Goal: Information Seeking & Learning: Check status

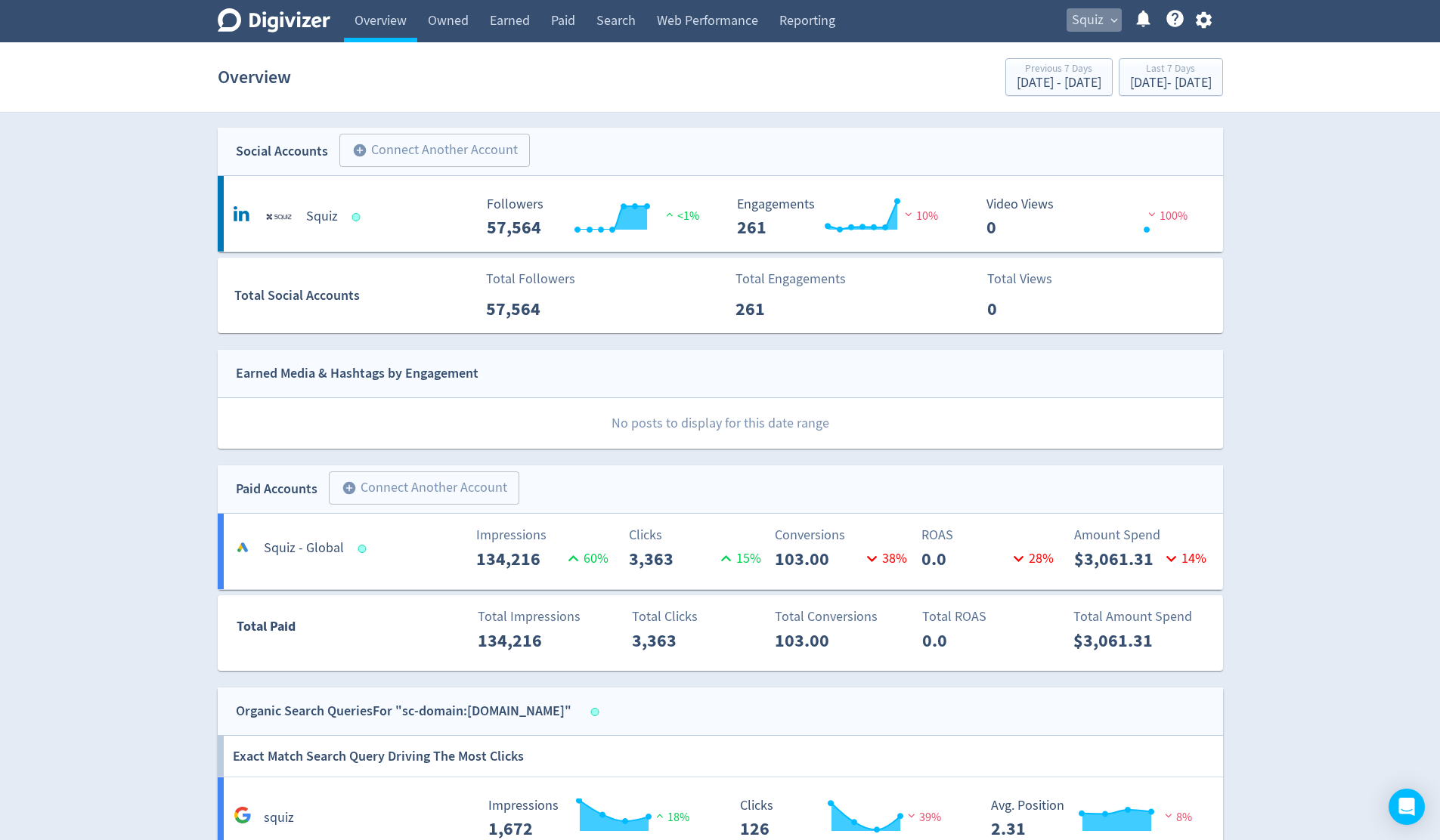
click at [1113, 29] on button "Squiz expand_more" at bounding box center [1094, 20] width 55 height 24
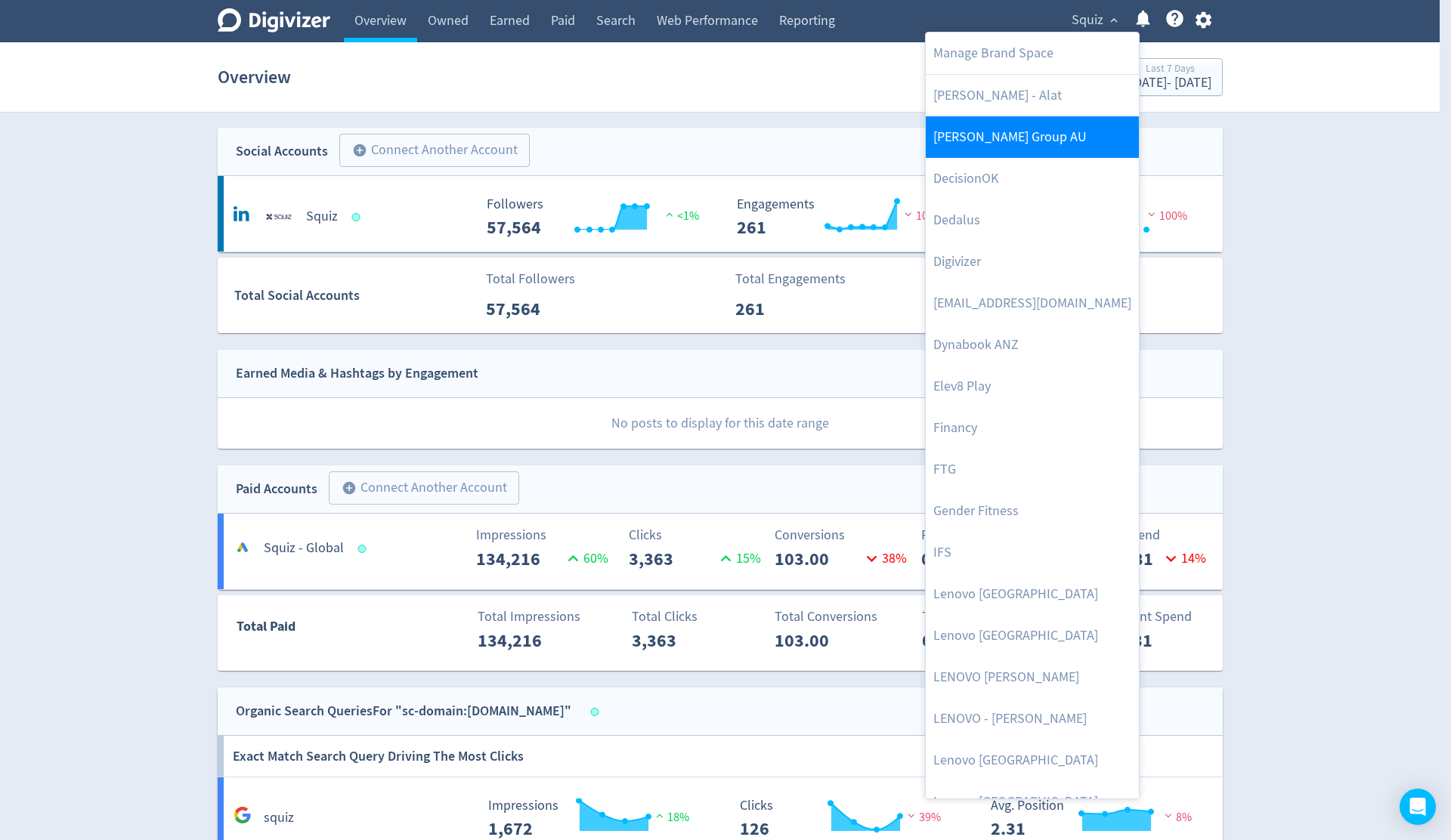
click at [1045, 151] on link "[PERSON_NAME] Group AU" at bounding box center [1032, 137] width 213 height 41
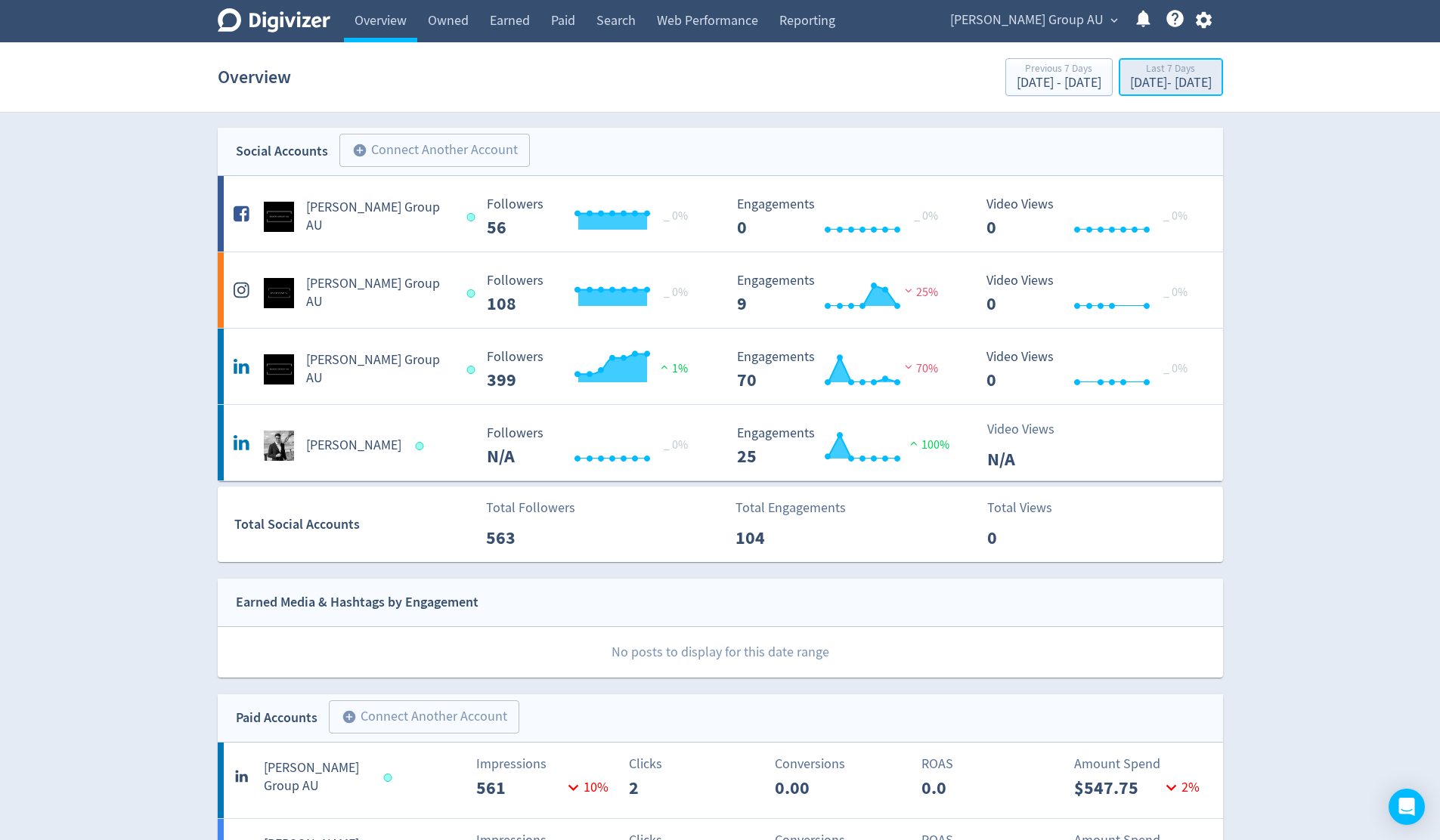
click at [1161, 82] on div "[DATE] - [DATE]" at bounding box center [1170, 83] width 82 height 14
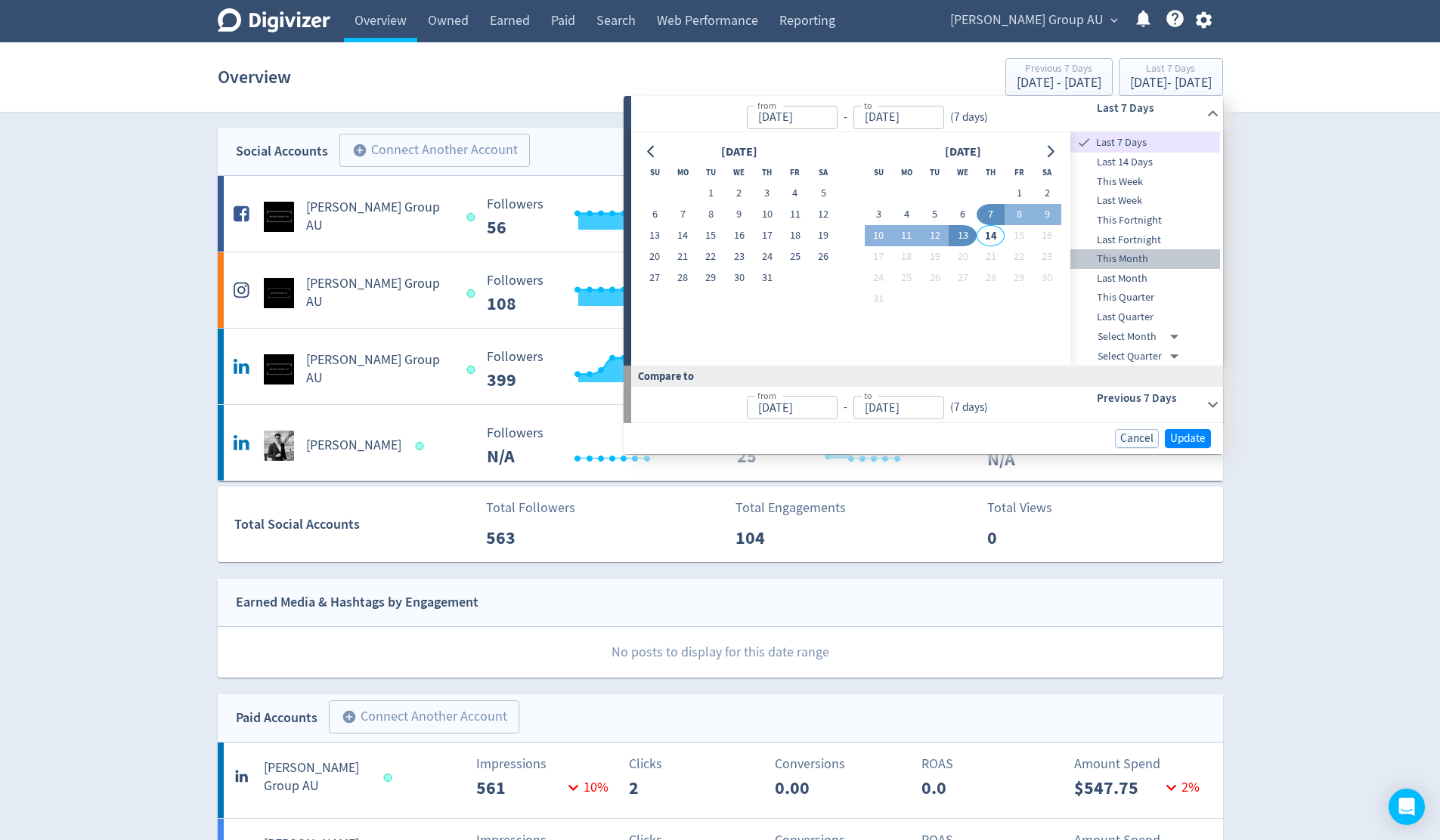
click at [1156, 260] on span "This Month" at bounding box center [1145, 259] width 150 height 16
type input "[DATE]"
click at [1191, 436] on span "Update" at bounding box center [1188, 438] width 35 height 12
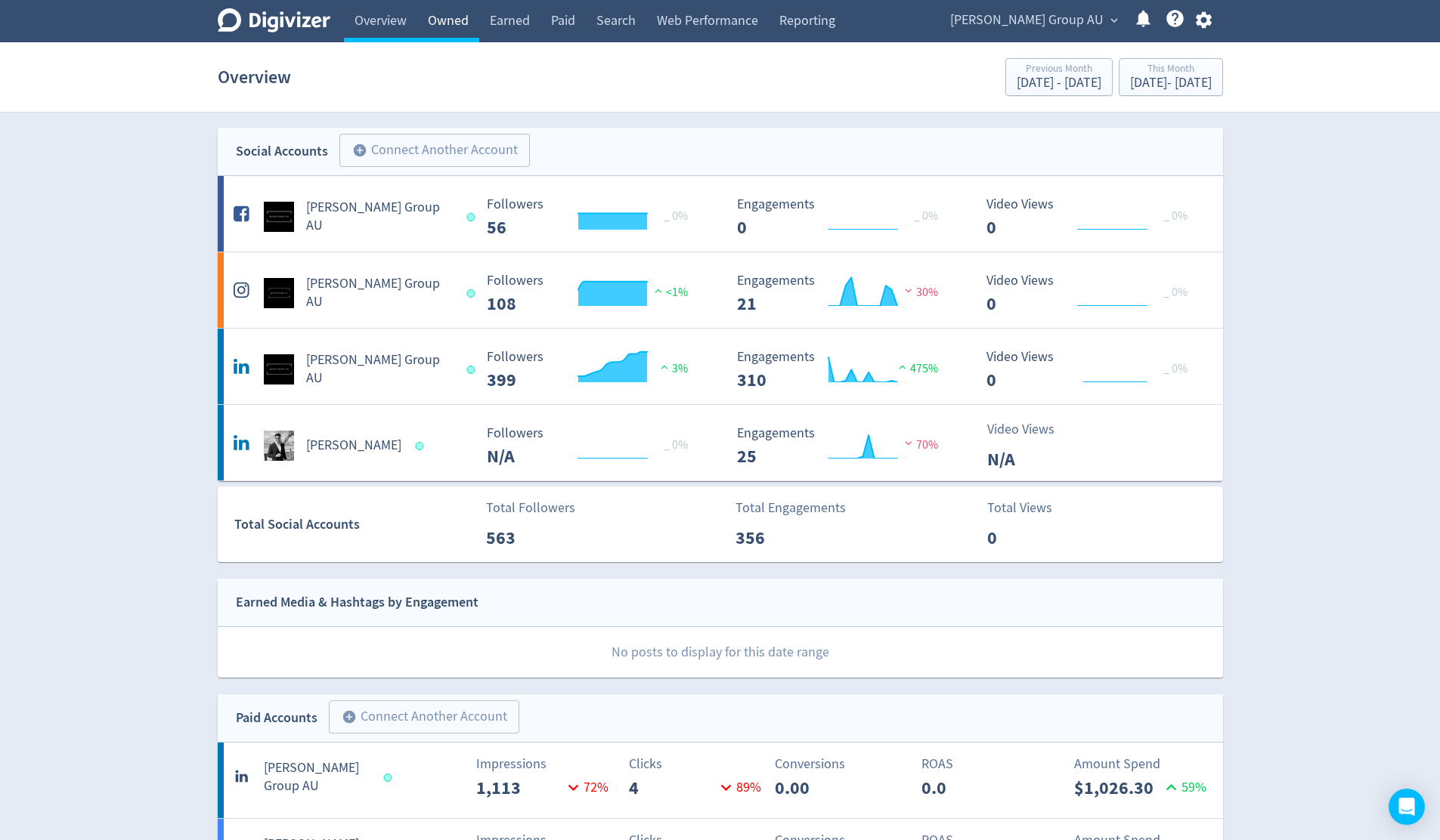
click at [455, 23] on link "Owned" at bounding box center [448, 21] width 62 height 42
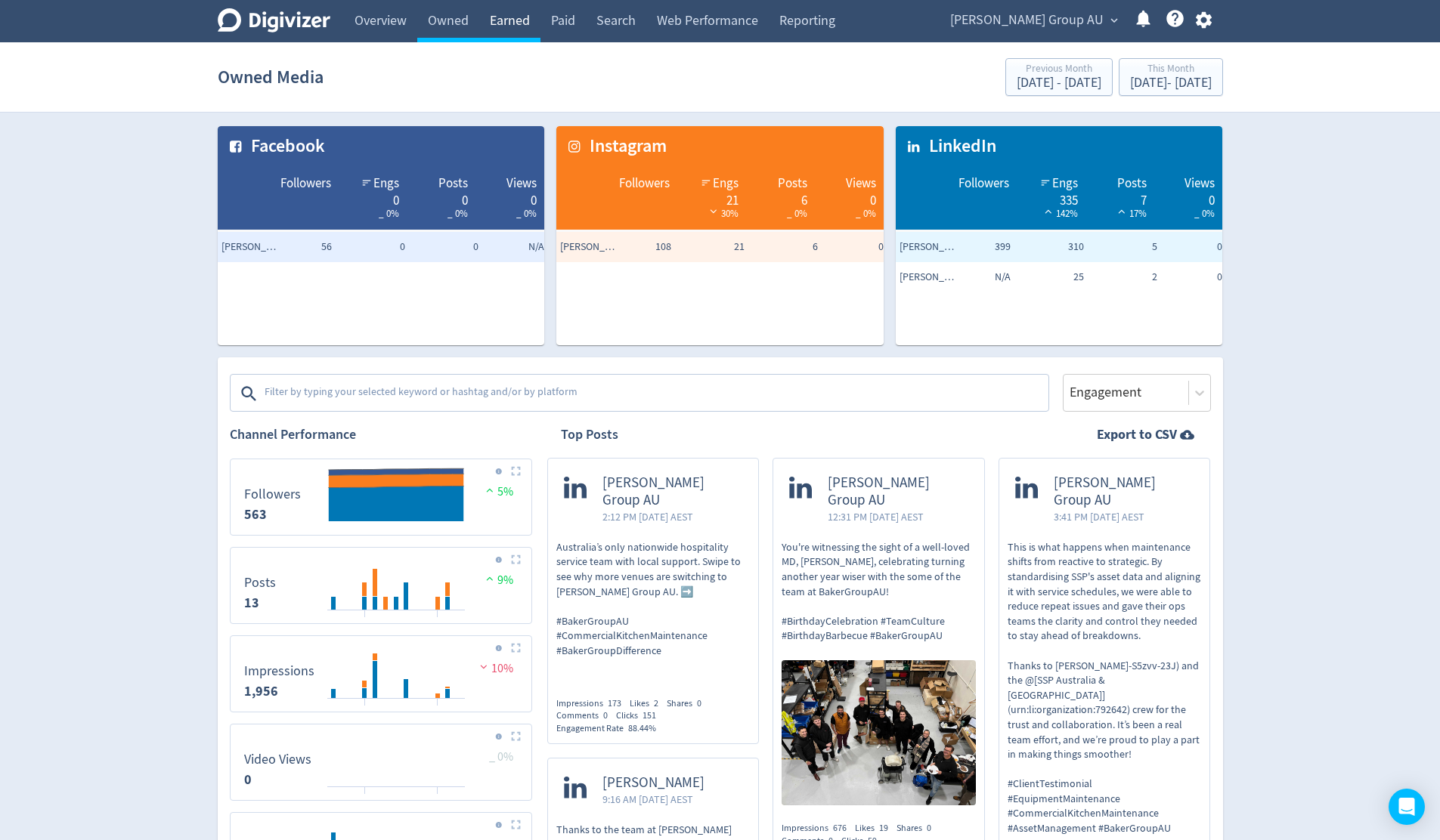
click at [511, 20] on link "Earned" at bounding box center [509, 21] width 61 height 42
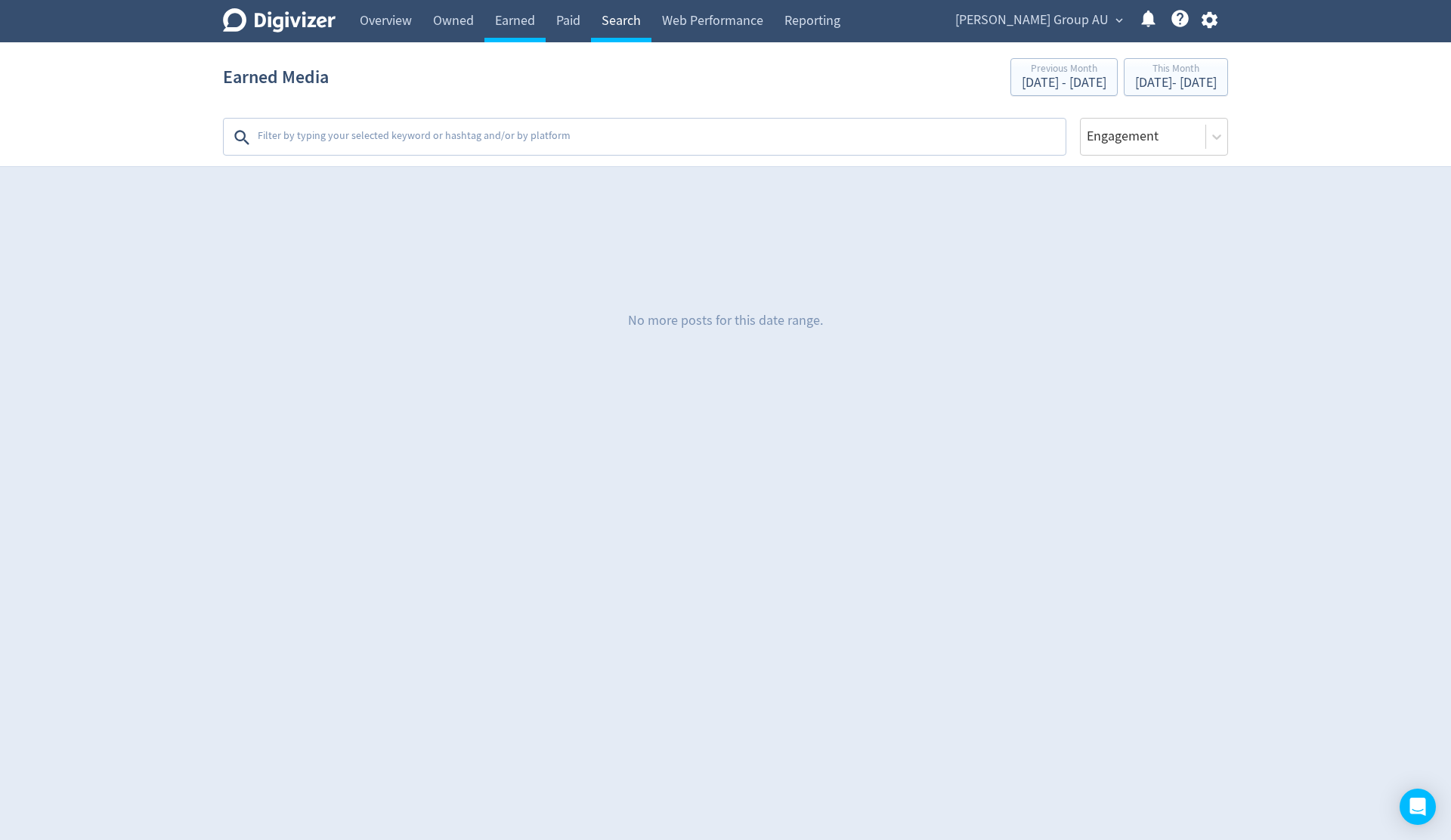
click at [616, 21] on link "Search" at bounding box center [621, 21] width 60 height 42
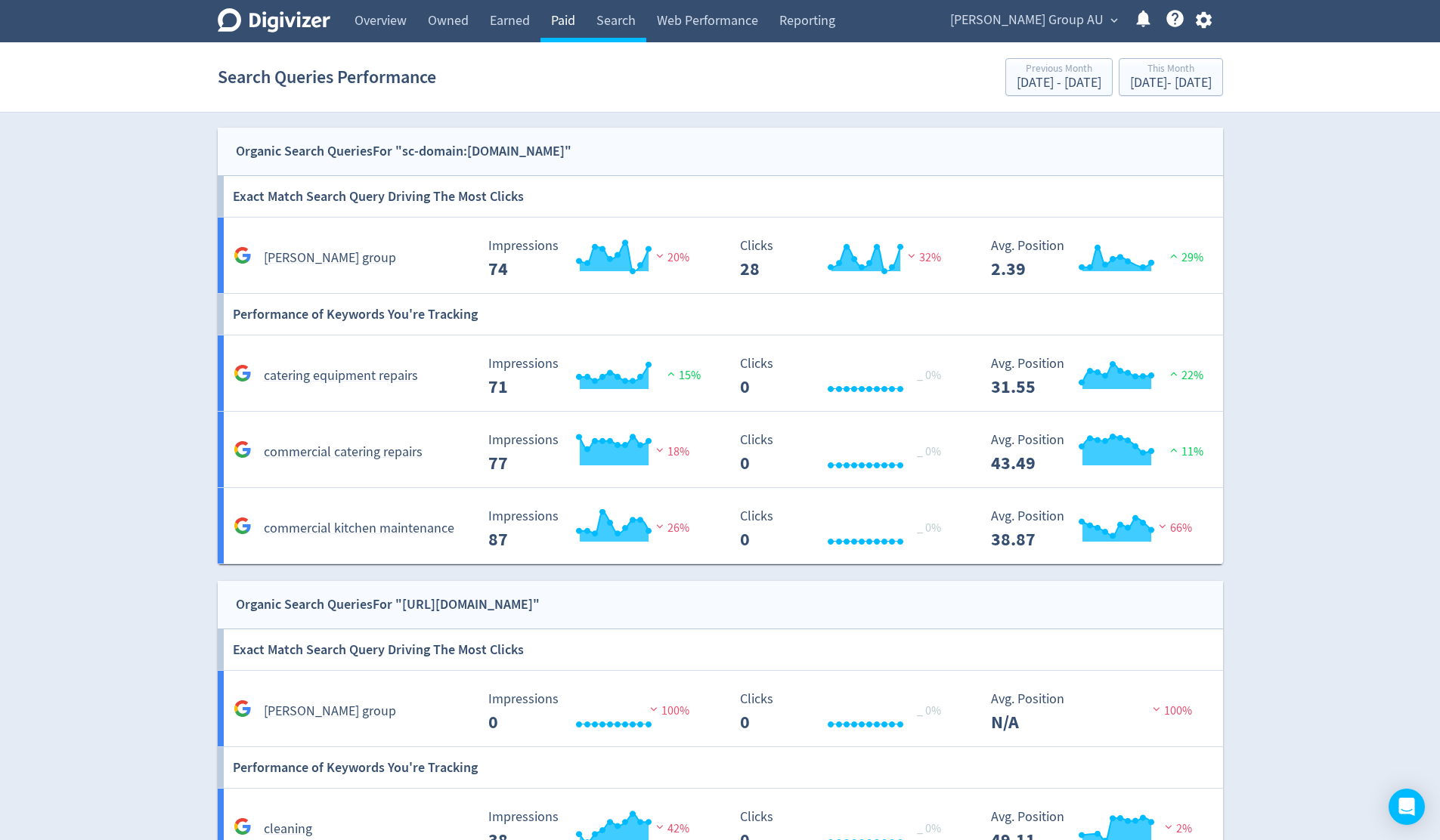
click at [564, 21] on link "Paid" at bounding box center [563, 21] width 45 height 42
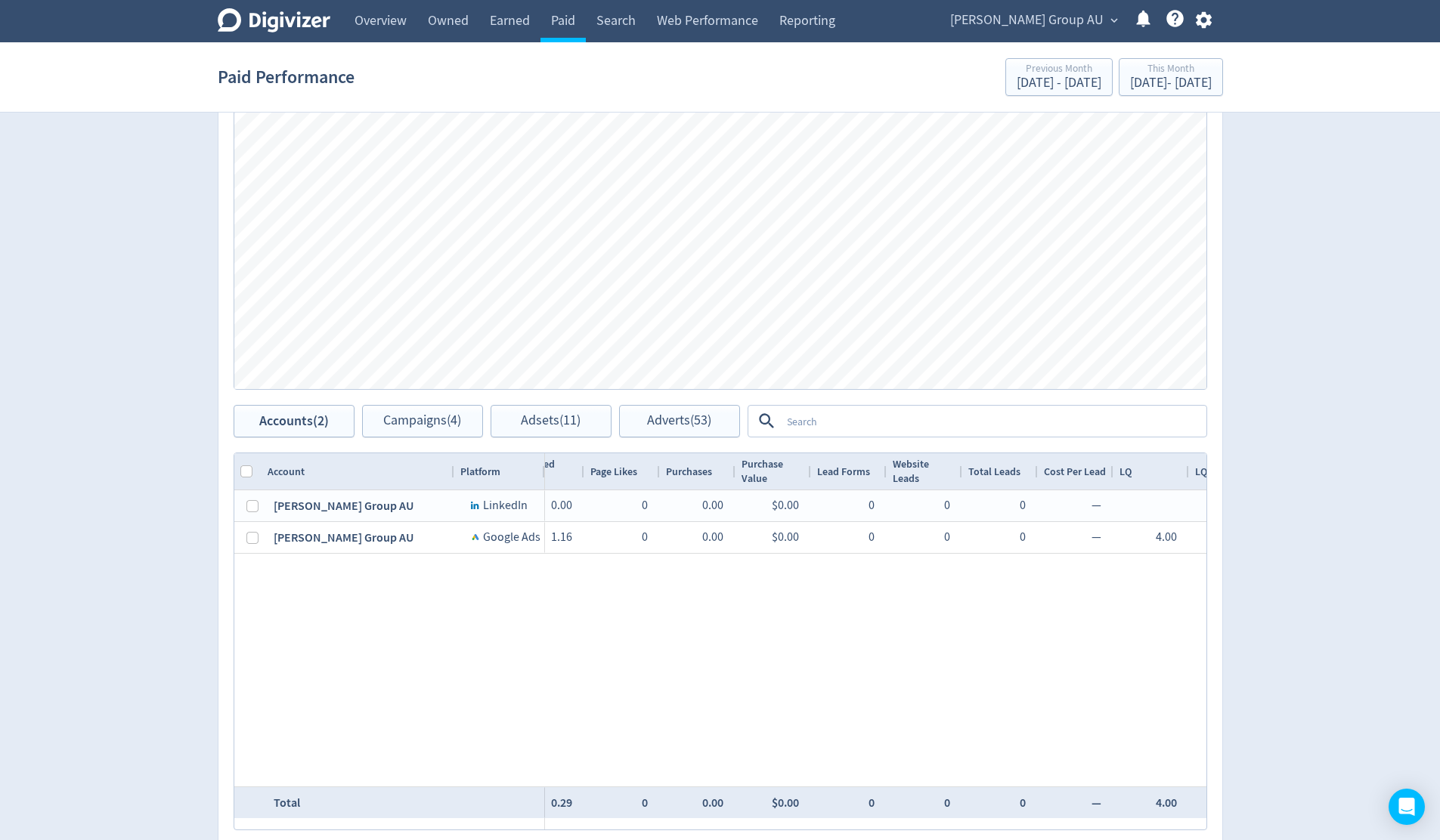
click at [979, 698] on div "$1,026.30 1,113 $922.10 — 9 $114.03 0.81% 330 $3.11 29.65% 4 $256.57 0.36% 0.00…" at bounding box center [876, 638] width 662 height 297
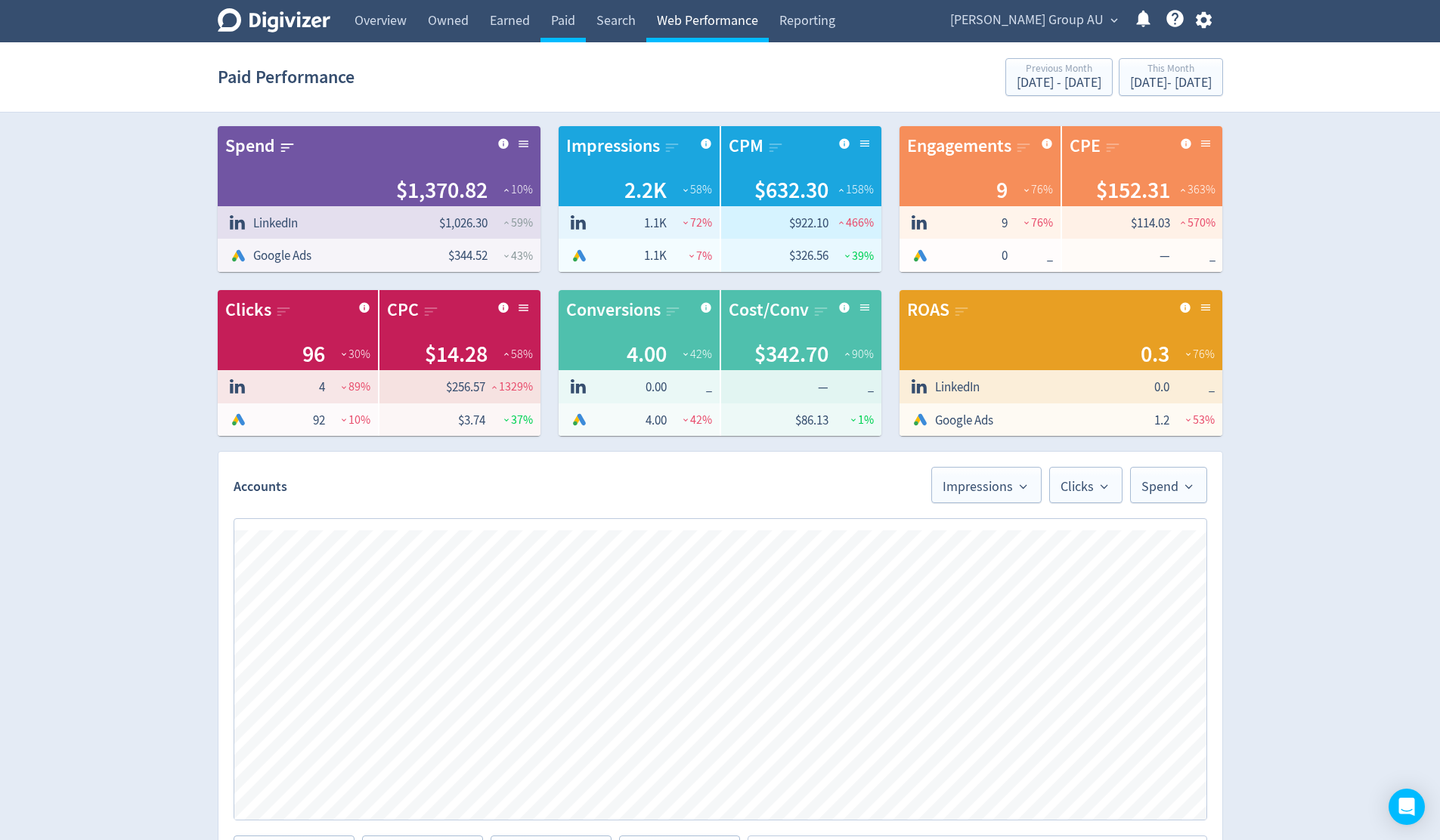
click at [725, 21] on link "Web Performance" at bounding box center [708, 21] width 123 height 42
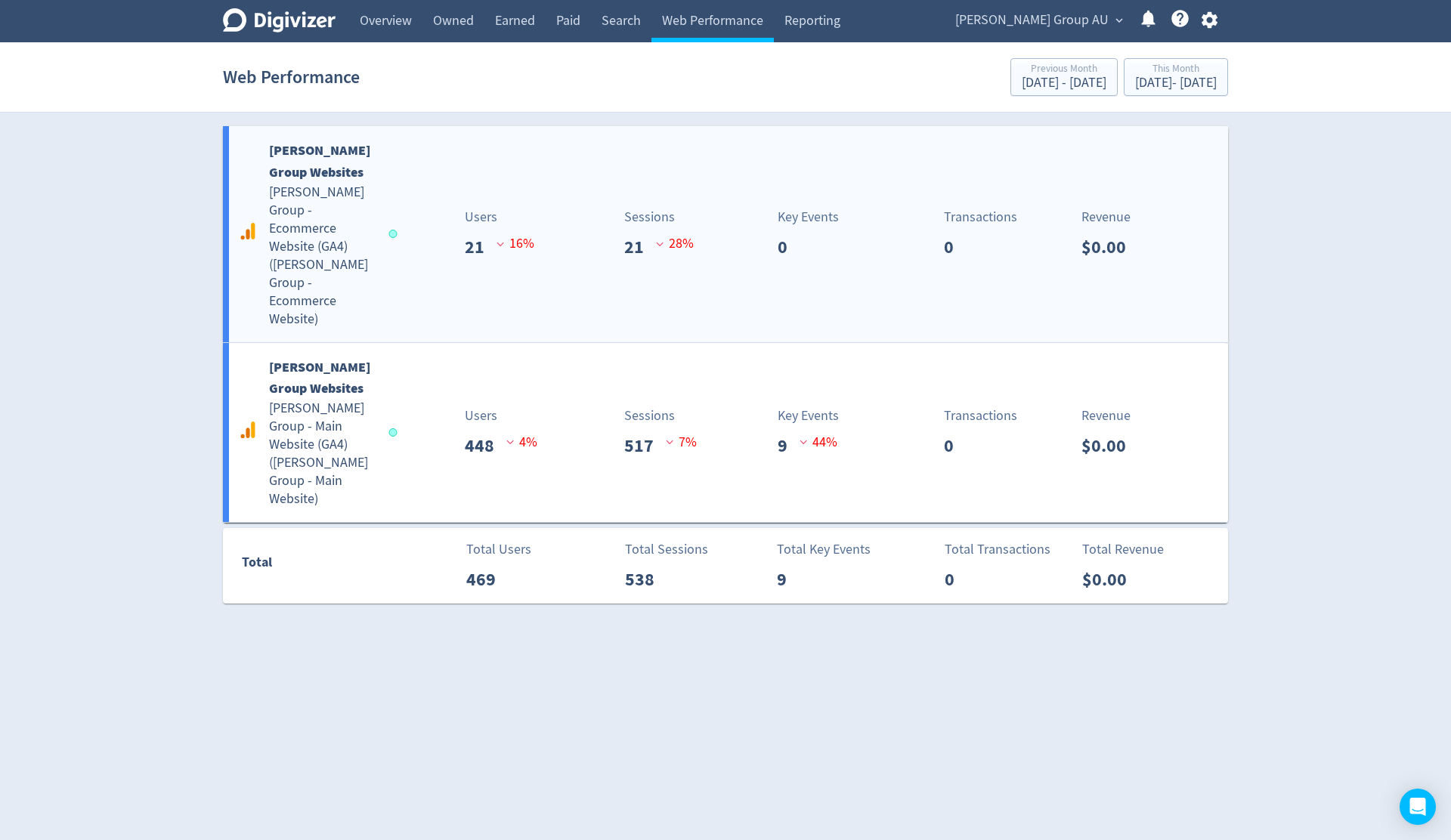
click at [418, 258] on div "[PERSON_NAME] Group Websites [PERSON_NAME] Group - Ecommerce Website (GA4) ( [P…" at bounding box center [725, 234] width 1005 height 216
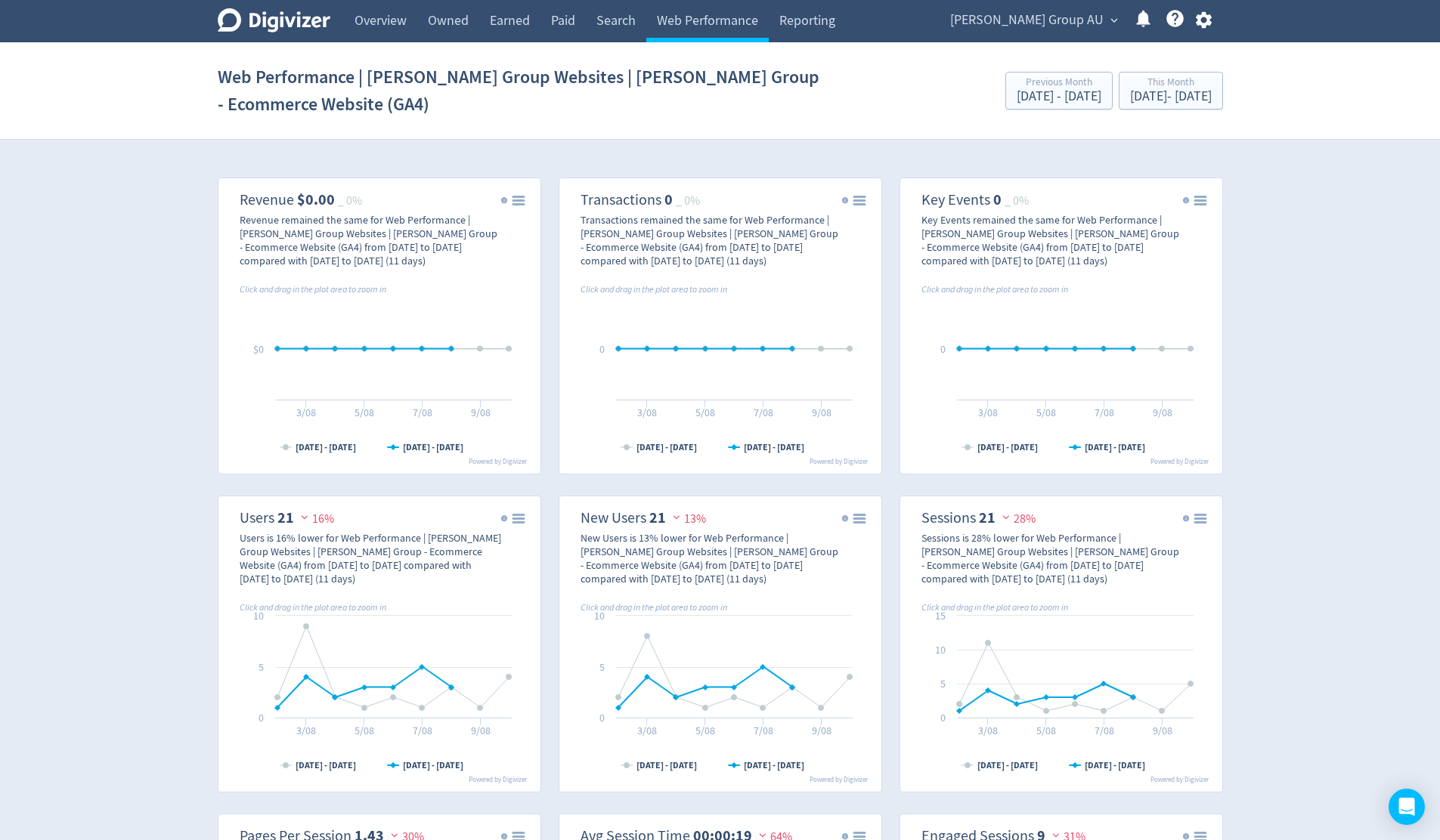
click at [564, 19] on link "Paid" at bounding box center [563, 21] width 45 height 42
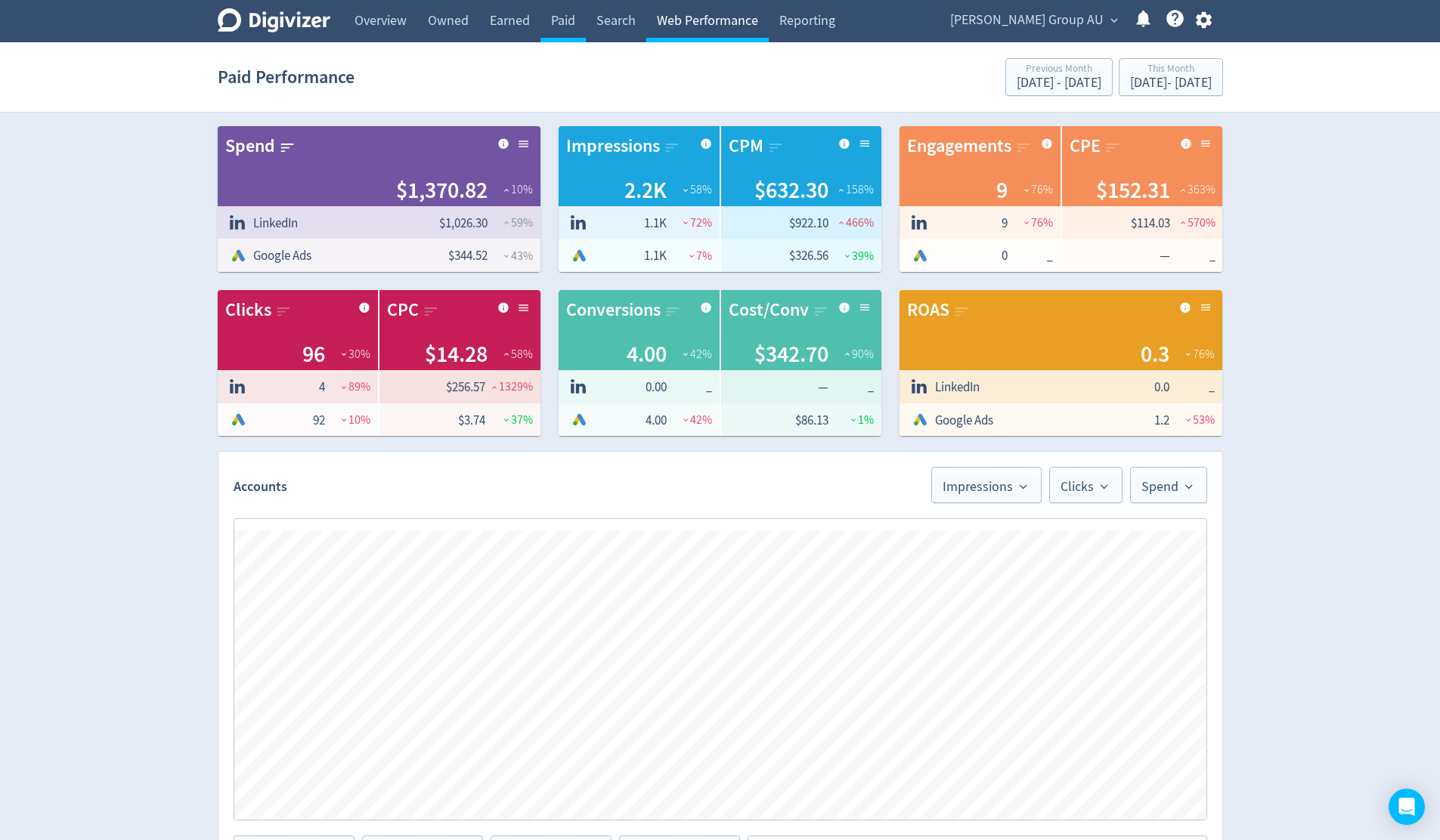
click at [689, 29] on link "Web Performance" at bounding box center [708, 21] width 123 height 42
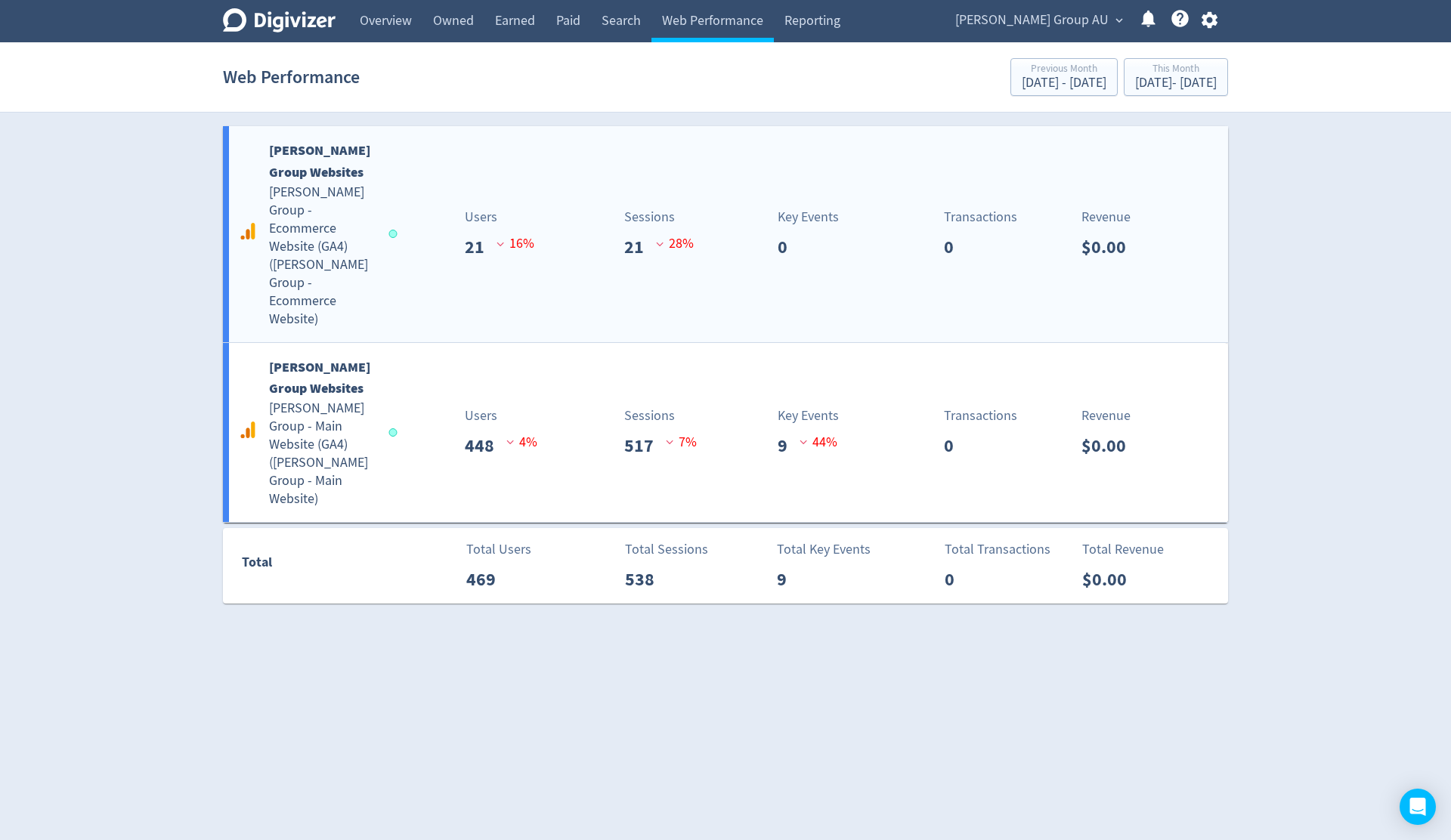
click at [397, 284] on div "[PERSON_NAME] Group Websites [PERSON_NAME] Group - Ecommerce Website (GA4) ( [P…" at bounding box center [725, 234] width 1005 height 216
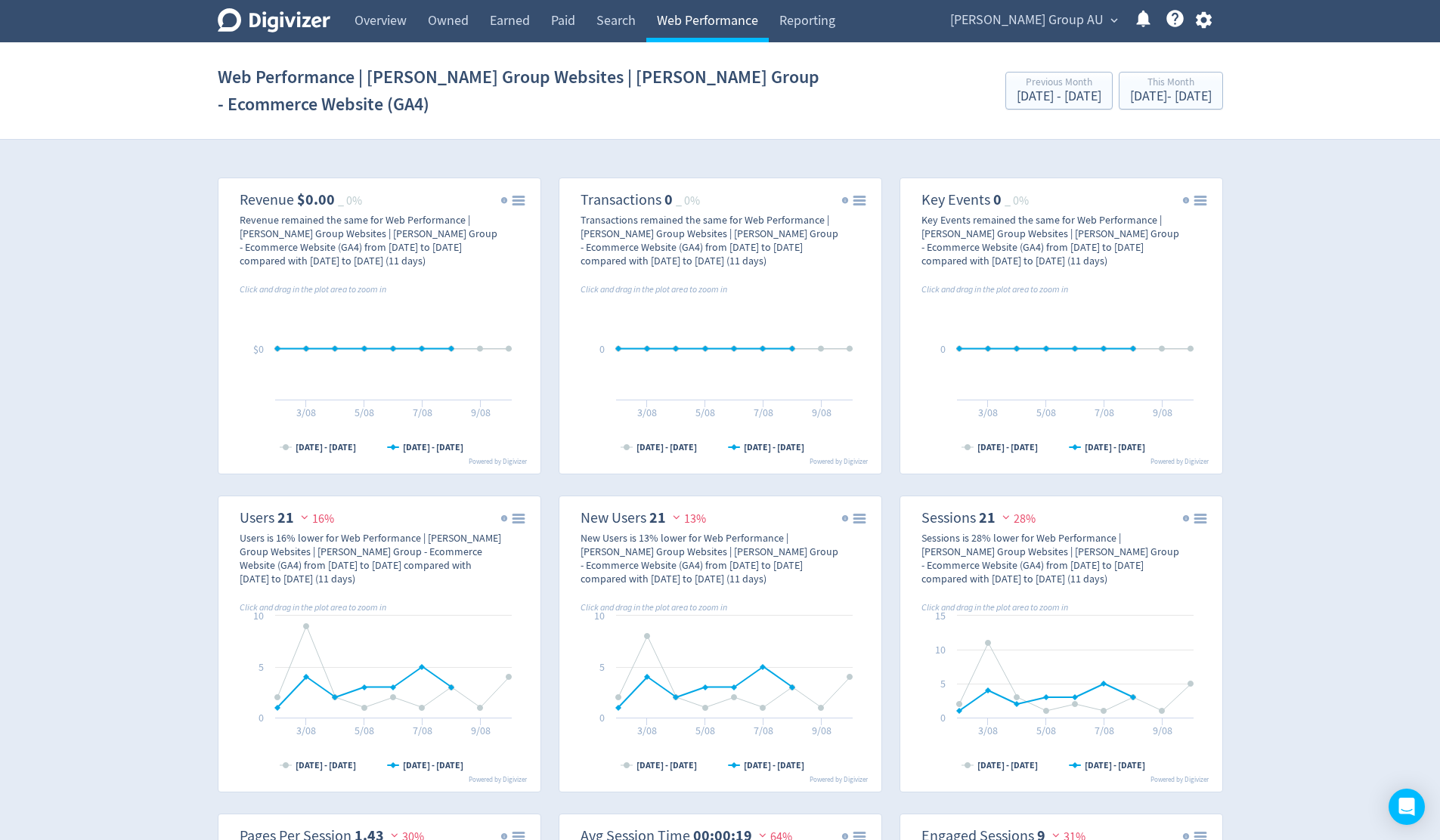
click at [684, 16] on link "Web Performance" at bounding box center [708, 21] width 123 height 42
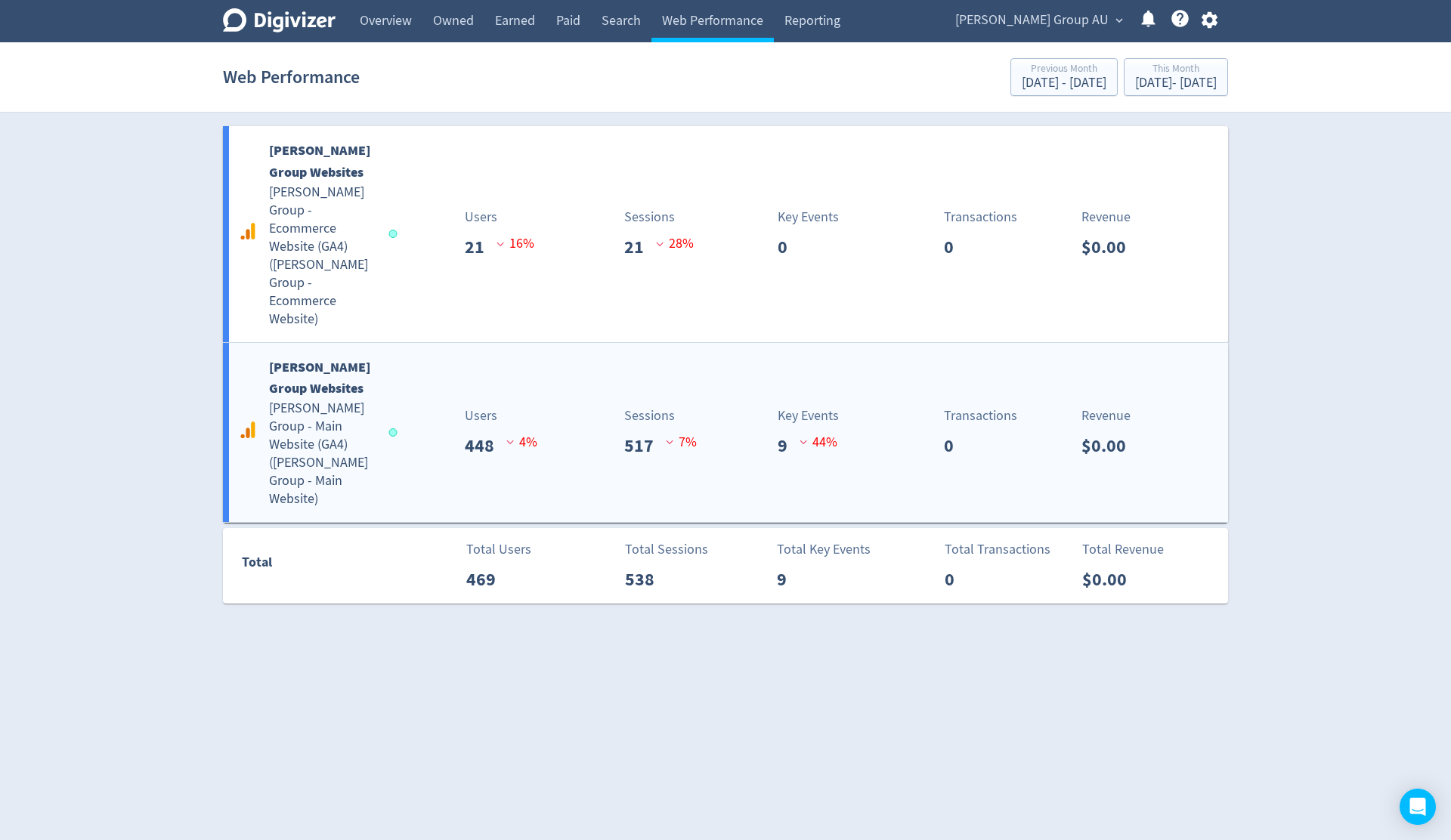
click at [342, 399] on h5 "[PERSON_NAME] Group - Main Website (GA4) ( [PERSON_NAME] Group - Main Website )" at bounding box center [321, 453] width 105 height 109
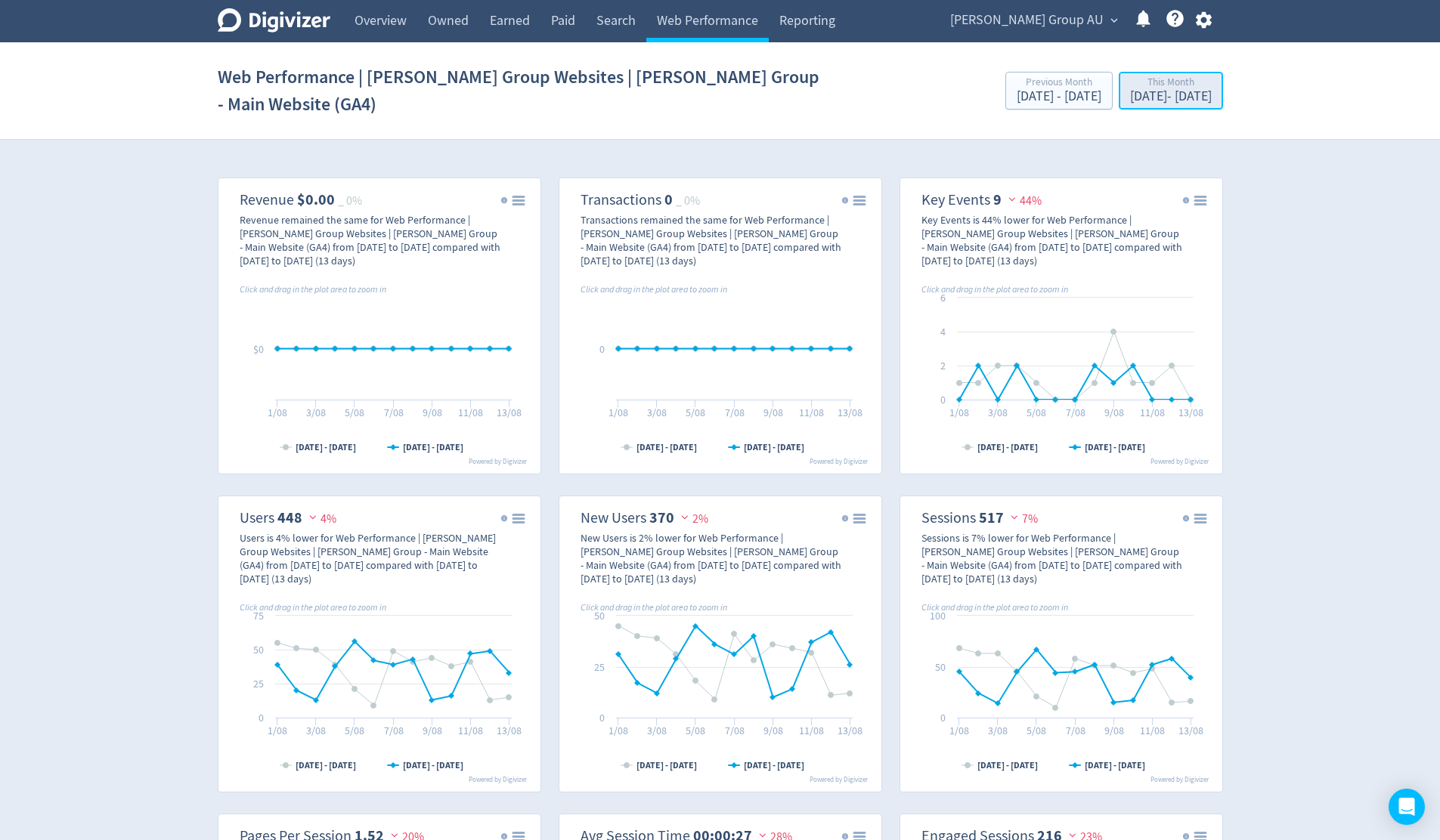
click at [1160, 78] on div "This Month" at bounding box center [1170, 84] width 82 height 13
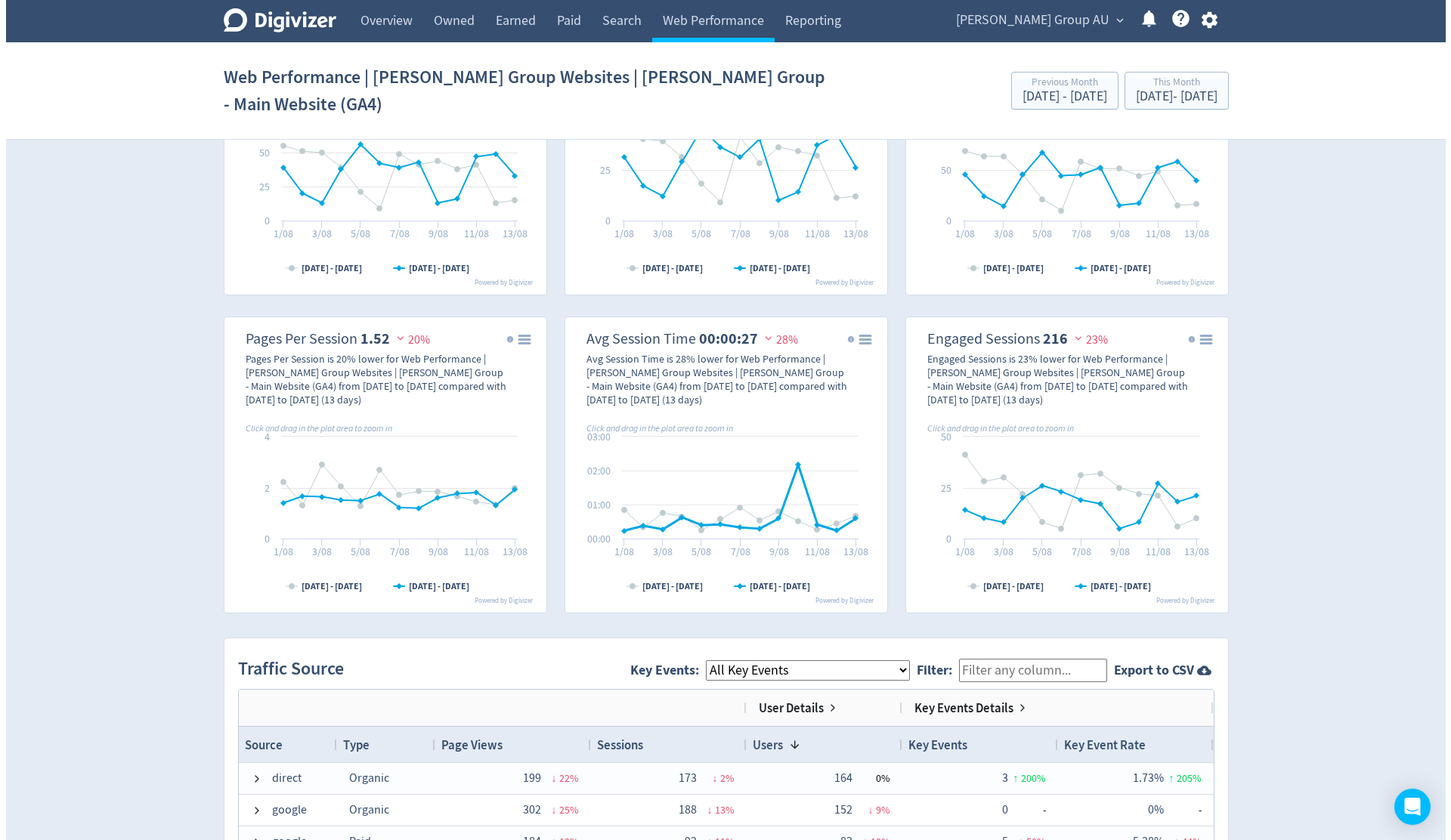
scroll to position [823, 0]
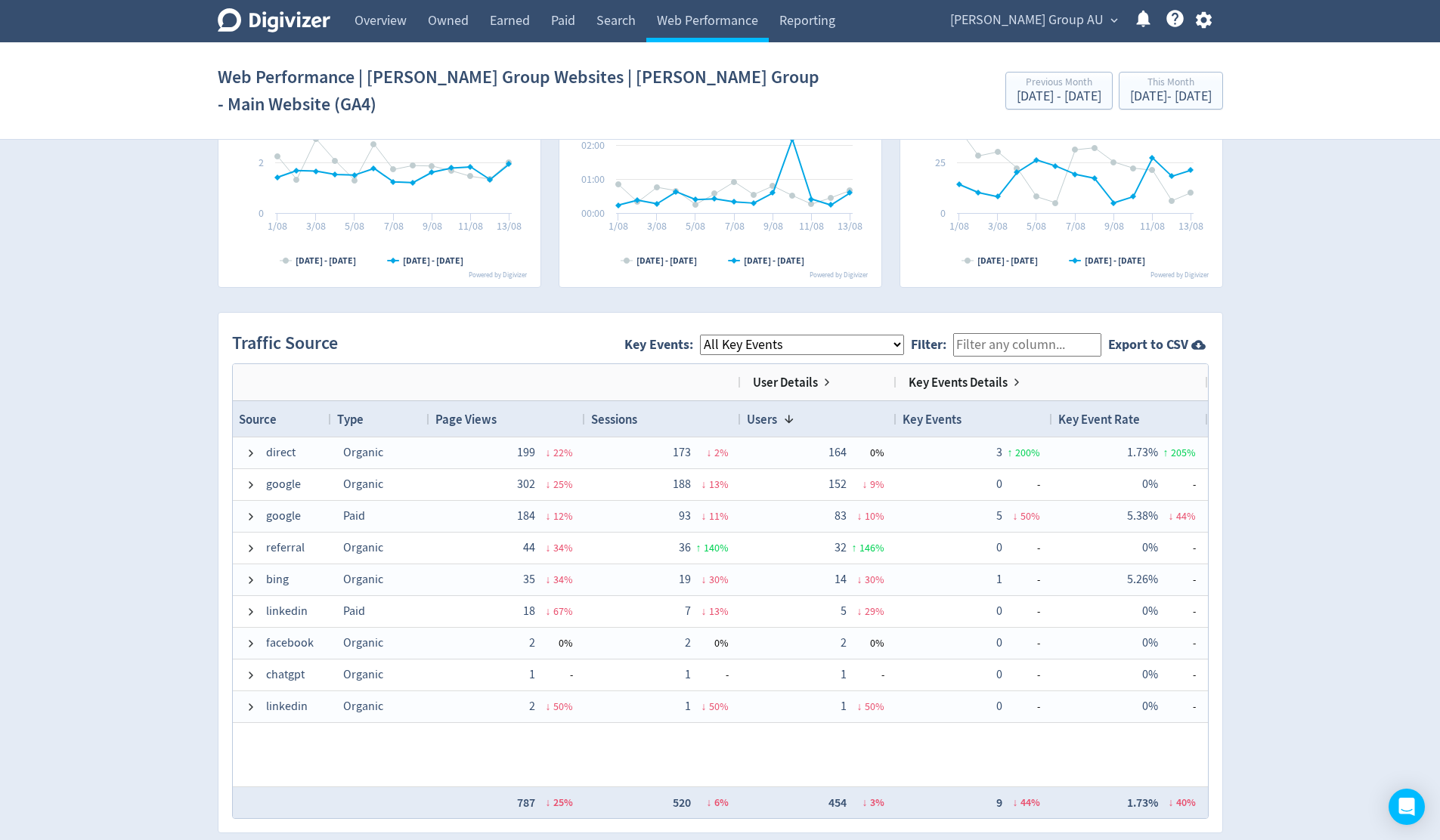
click at [904, 334] on select "All Key Events eCommerce Careers Form Submission Contact Form Submission" at bounding box center [802, 344] width 204 height 21
click at [1108, 14] on span "expand_more" at bounding box center [1114, 20] width 14 height 14
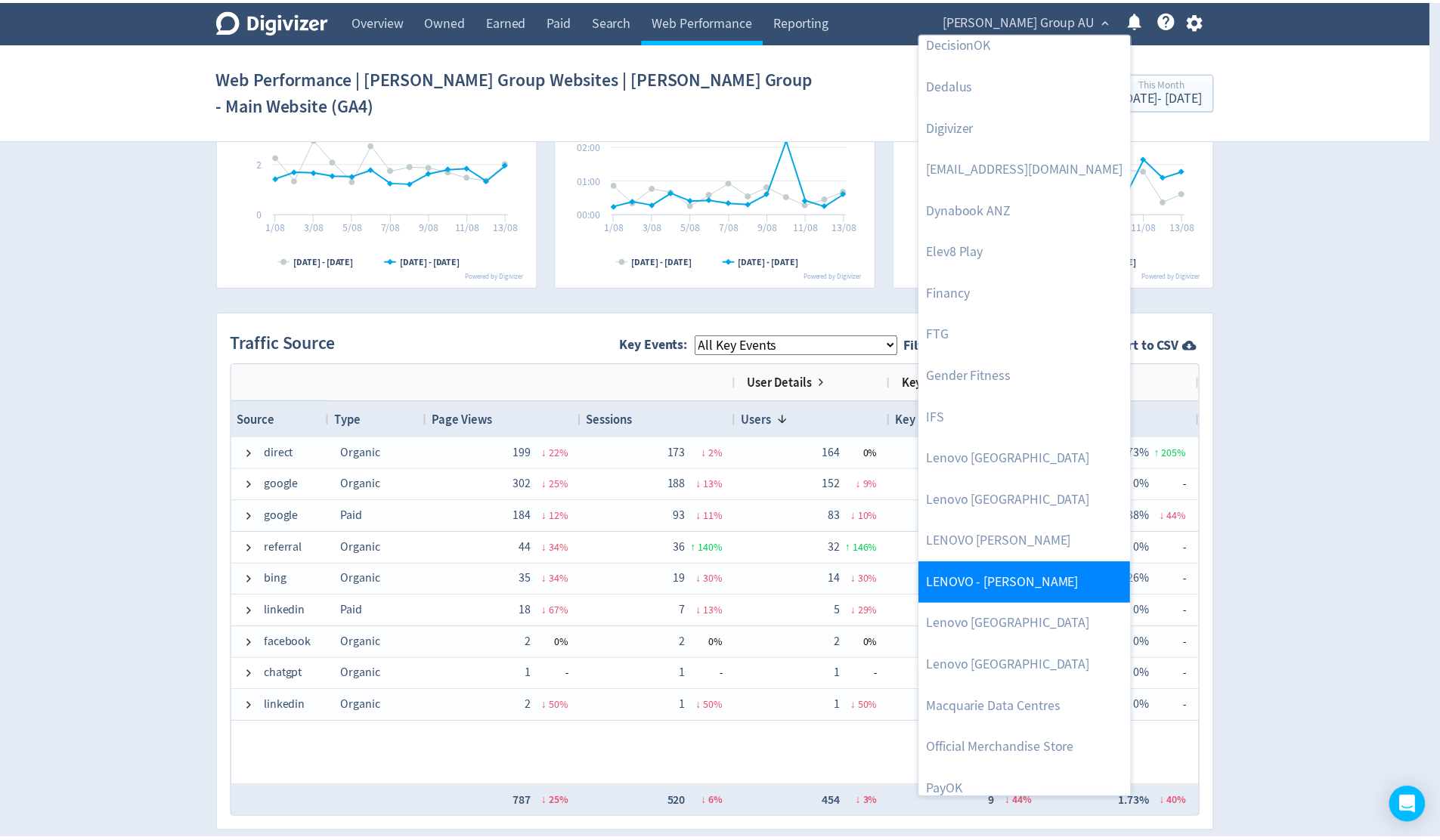
scroll to position [288, 0]
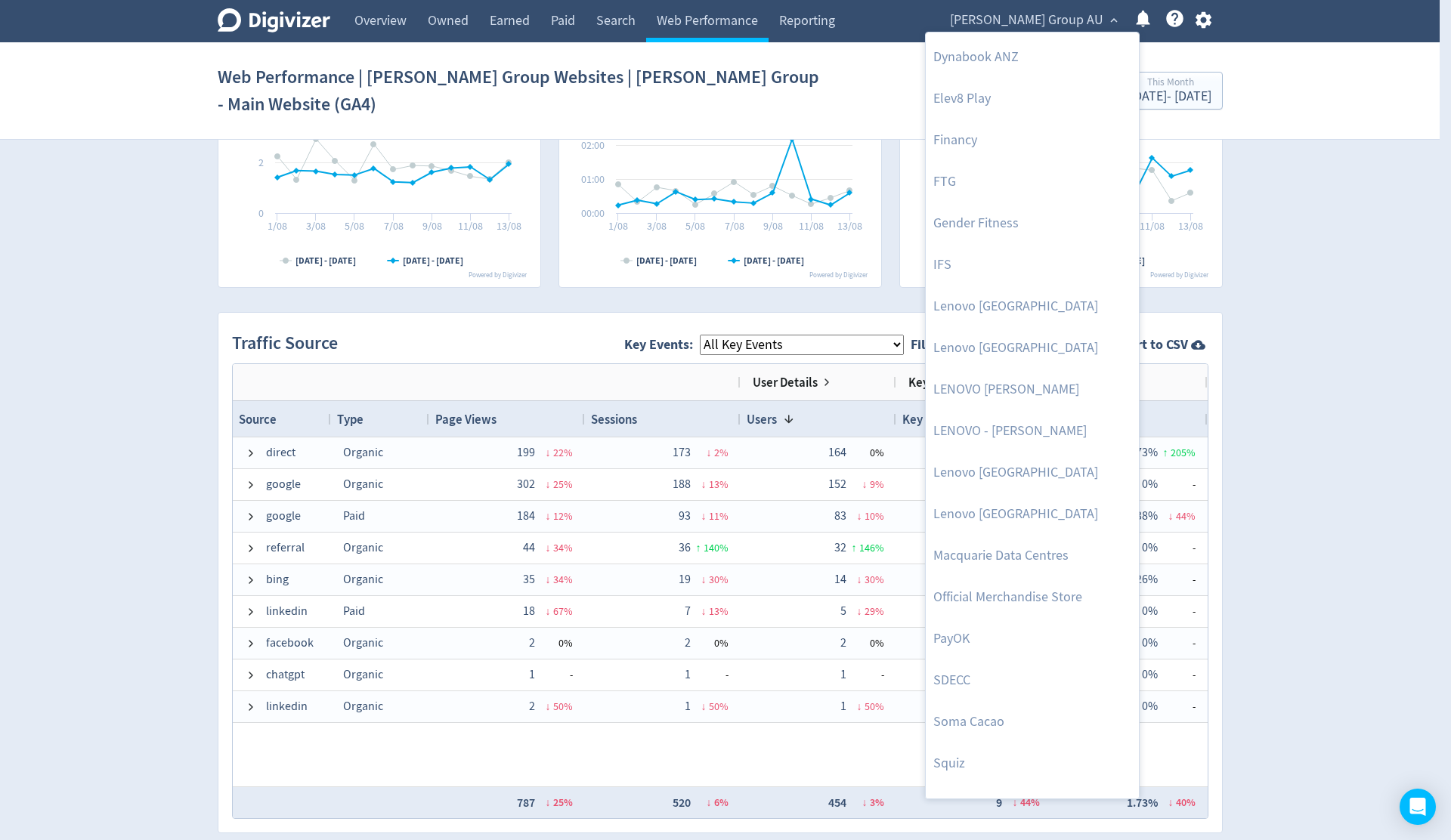
click at [1277, 489] on div at bounding box center [726, 420] width 1451 height 840
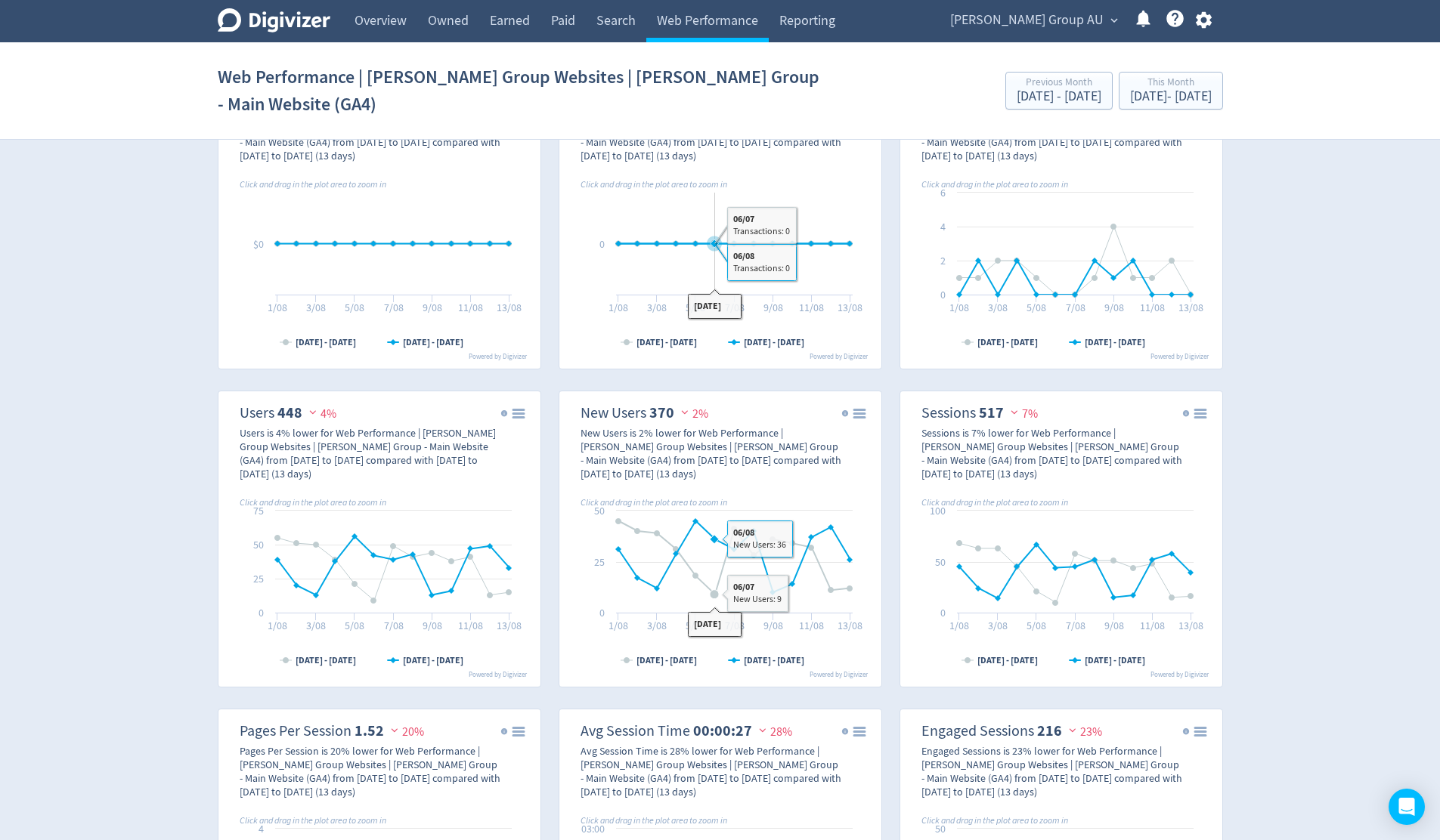
scroll to position [0, 0]
